Goal: Task Accomplishment & Management: Use online tool/utility

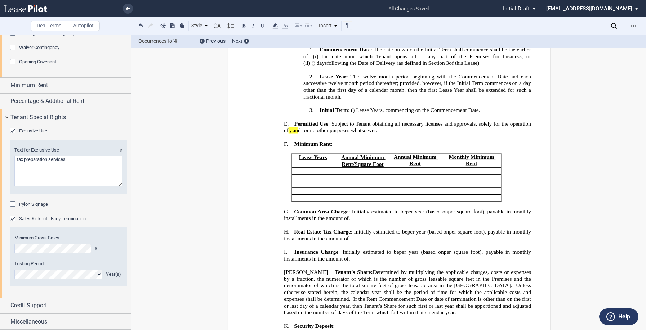
scroll to position [143, 0]
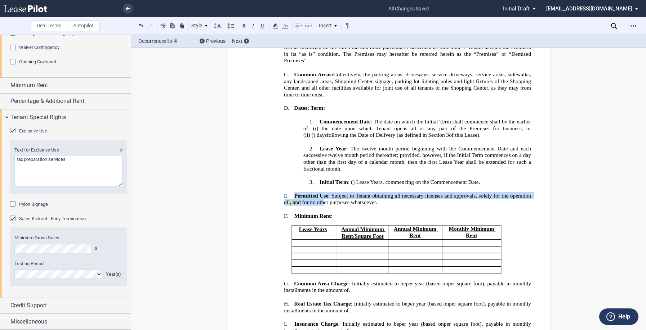
drag, startPoint x: 291, startPoint y: 201, endPoint x: 418, endPoint y: 214, distance: 127.4
click at [418, 206] on p "E. Permitted Use : Subject to Tenant obtaining all necessary licenses and appro…" at bounding box center [407, 199] width 247 height 14
click at [277, 27] on icon at bounding box center [275, 26] width 9 height 9
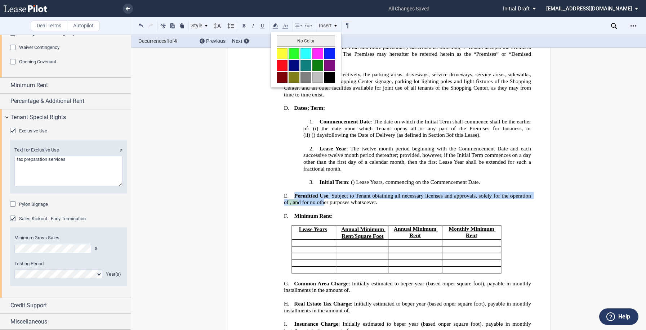
click at [303, 41] on button "No Color" at bounding box center [306, 41] width 58 height 11
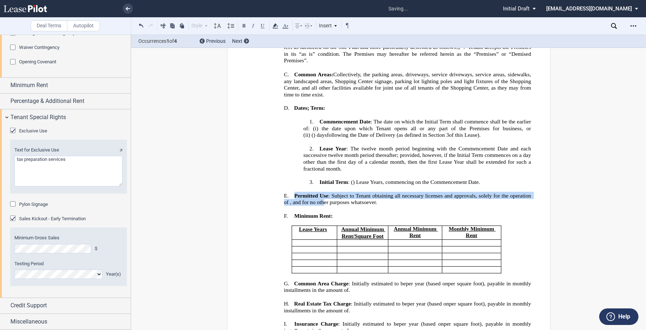
click at [469, 198] on span "Permitted Use : Subject to Tenant obtaining all necessary licenses and approval…" at bounding box center [408, 198] width 248 height 13
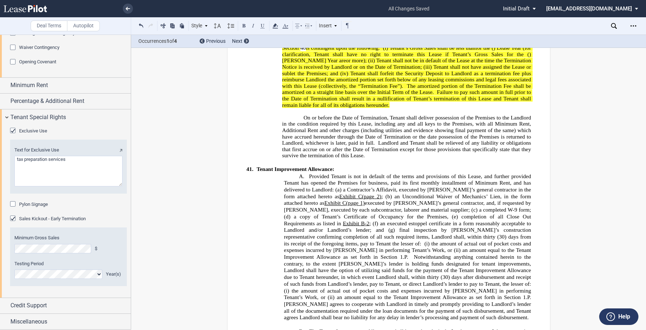
scroll to position [6698, 0]
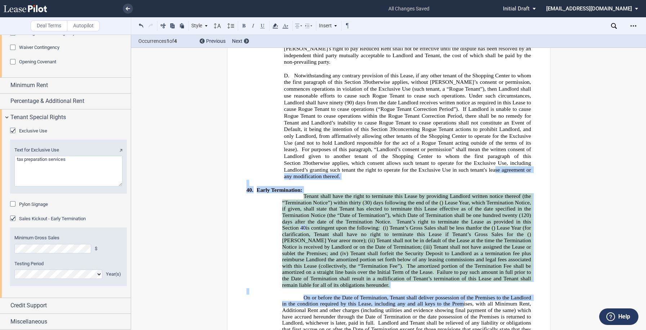
drag, startPoint x: 461, startPoint y: 263, endPoint x: 406, endPoint y: 134, distance: 140.1
click at [277, 27] on icon at bounding box center [275, 26] width 9 height 9
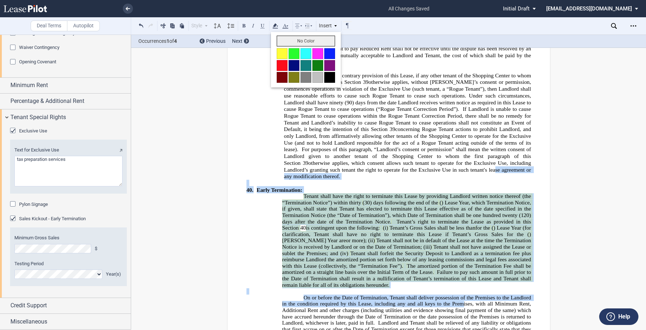
click at [303, 42] on button "No Color" at bounding box center [306, 41] width 58 height 11
